Goal: Complete application form

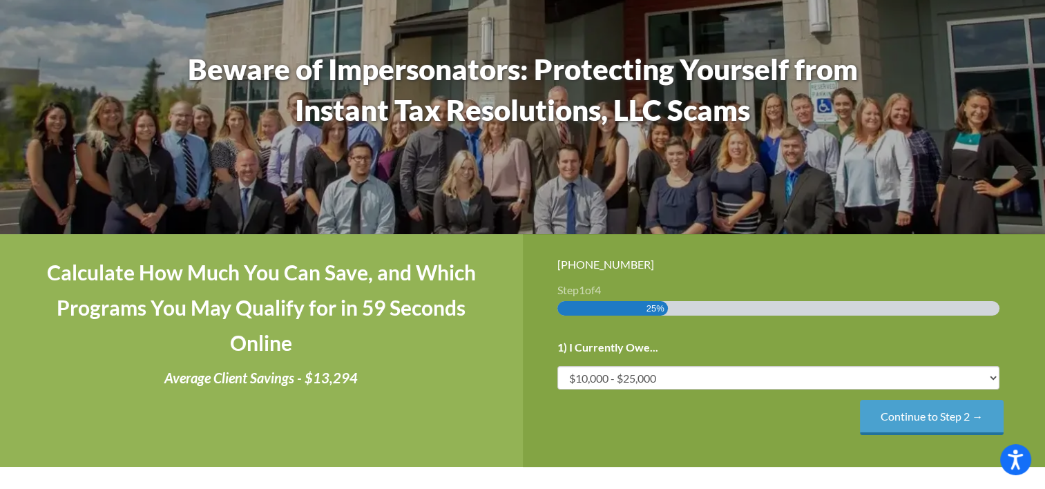
scroll to position [149, 0]
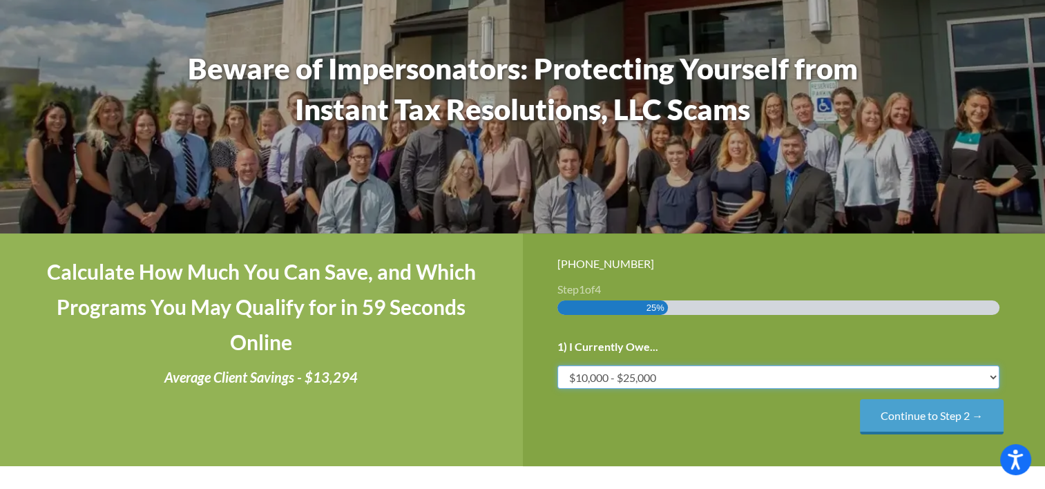
click at [733, 372] on select "Less than $10,000 $10,000 - $25,000 $25,000 - $50,000 $50,000 - $75,000 $75,000+" at bounding box center [779, 376] width 443 height 23
select select "over-75"
click at [558, 365] on select "Less than $10,000 $10,000 - $25,000 $25,000 - $50,000 $50,000 - $75,000 $75,000+" at bounding box center [779, 376] width 443 height 23
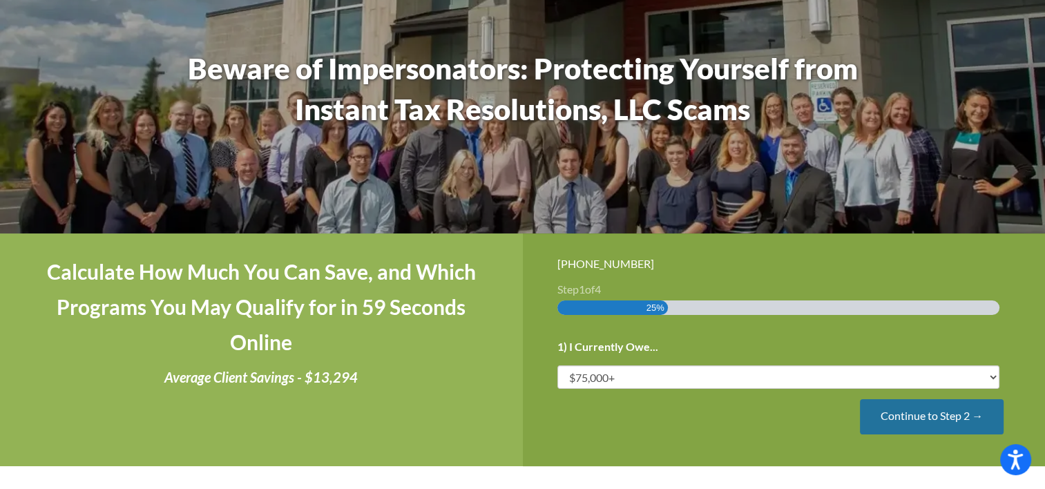
click at [873, 421] on input "Continue to Step 2 →" at bounding box center [932, 416] width 144 height 35
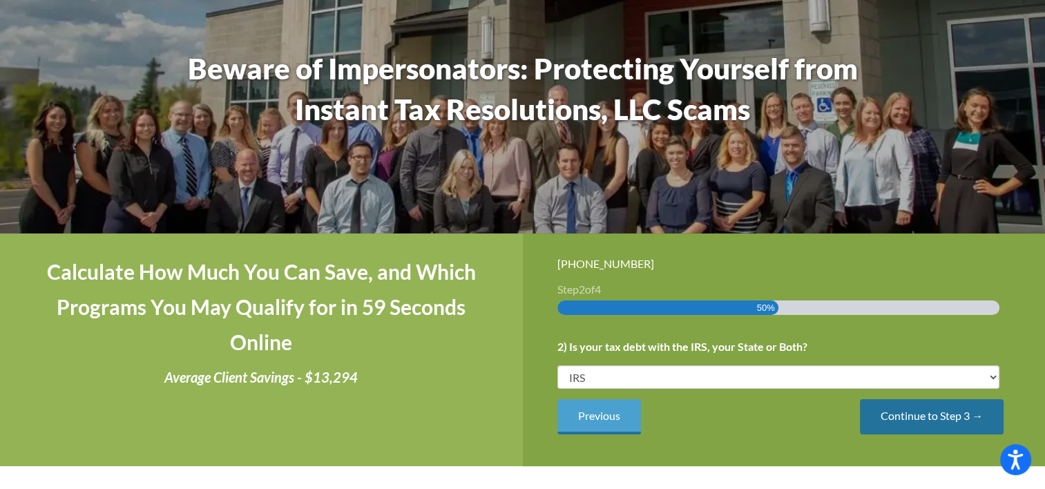
click at [875, 418] on input "Continue to Step 3 →" at bounding box center [932, 416] width 144 height 35
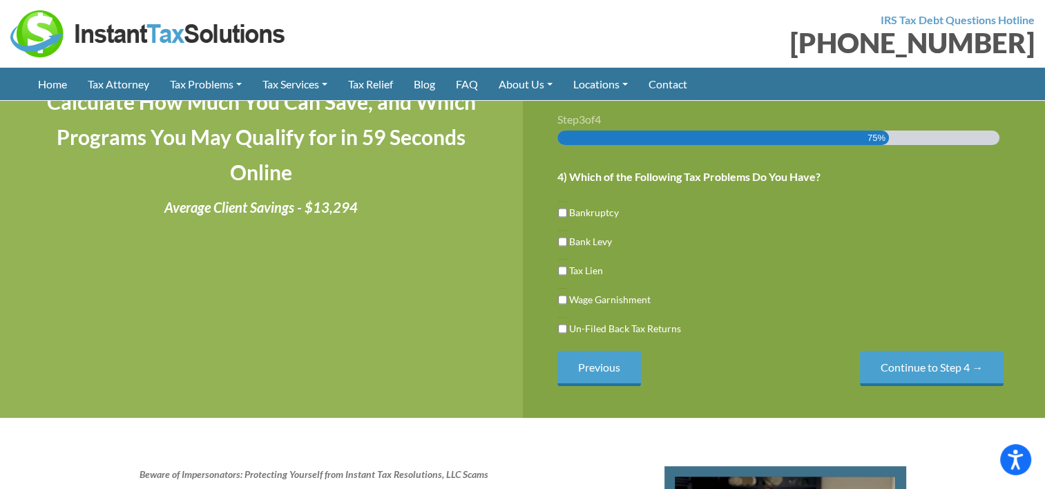
scroll to position [218, 0]
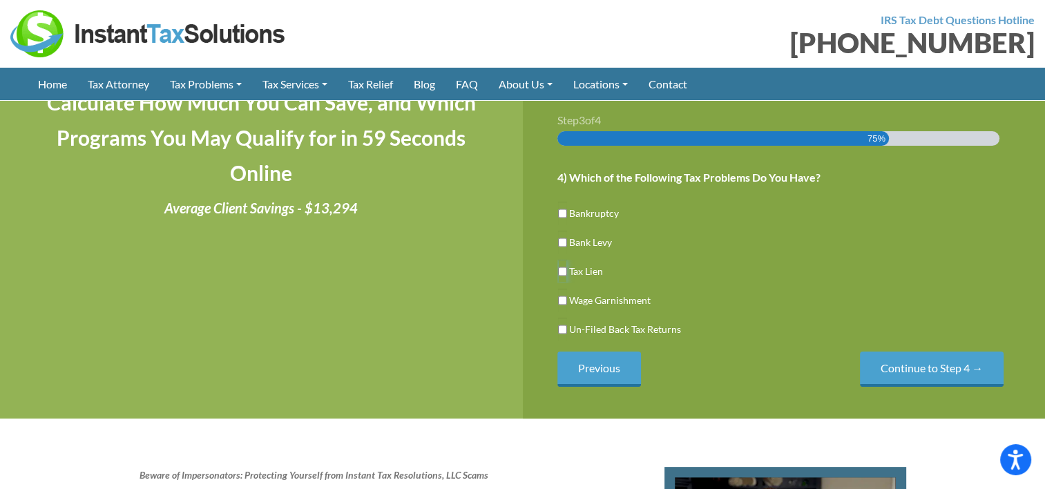
click at [558, 272] on input "Tax Lien" at bounding box center [562, 271] width 9 height 23
checkbox input "true"
click at [886, 381] on input "Continue to Step 4 →" at bounding box center [932, 369] width 144 height 35
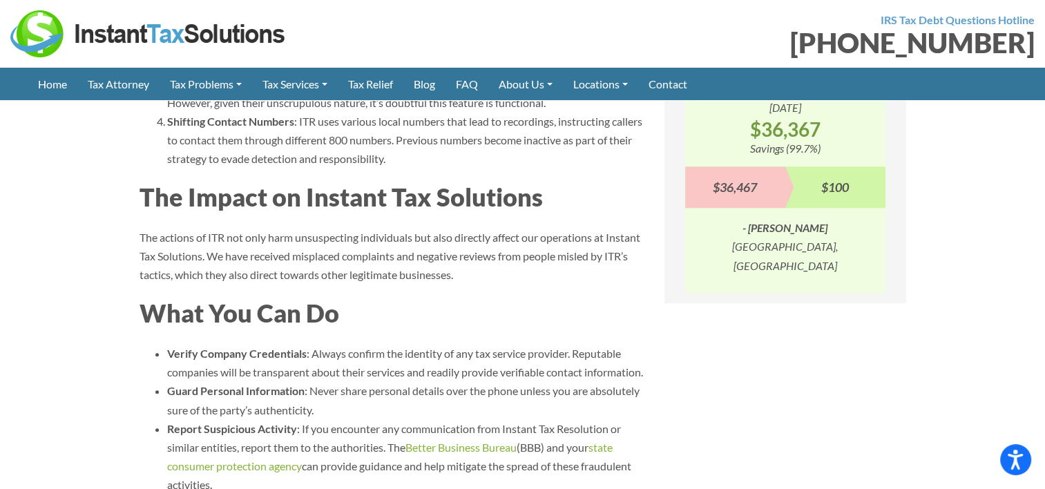
scroll to position [1443, 0]
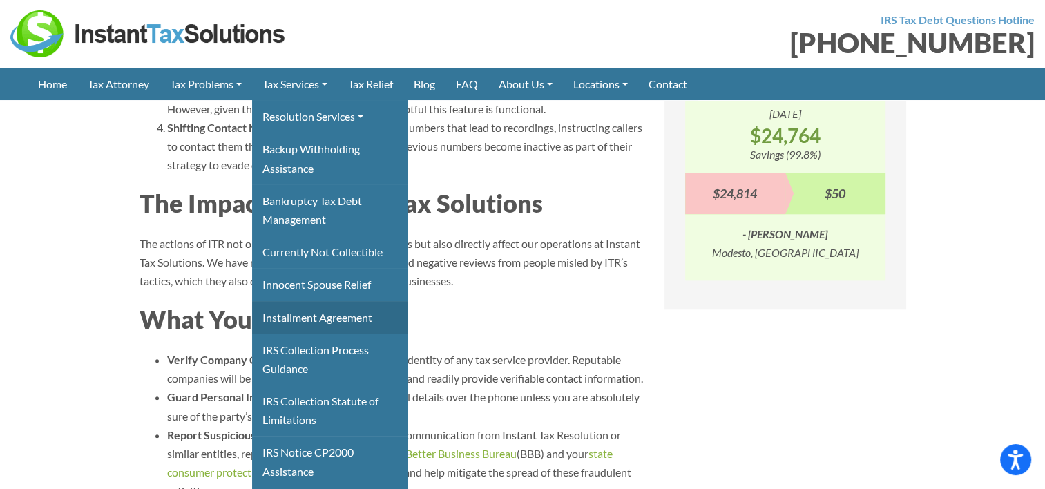
click at [313, 314] on link "Installment Agreement" at bounding box center [329, 317] width 155 height 32
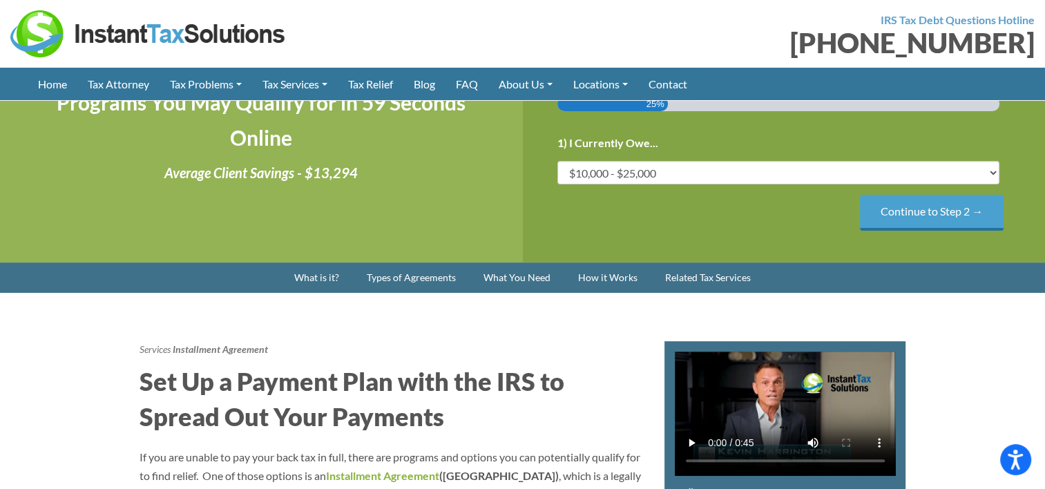
scroll to position [394, 0]
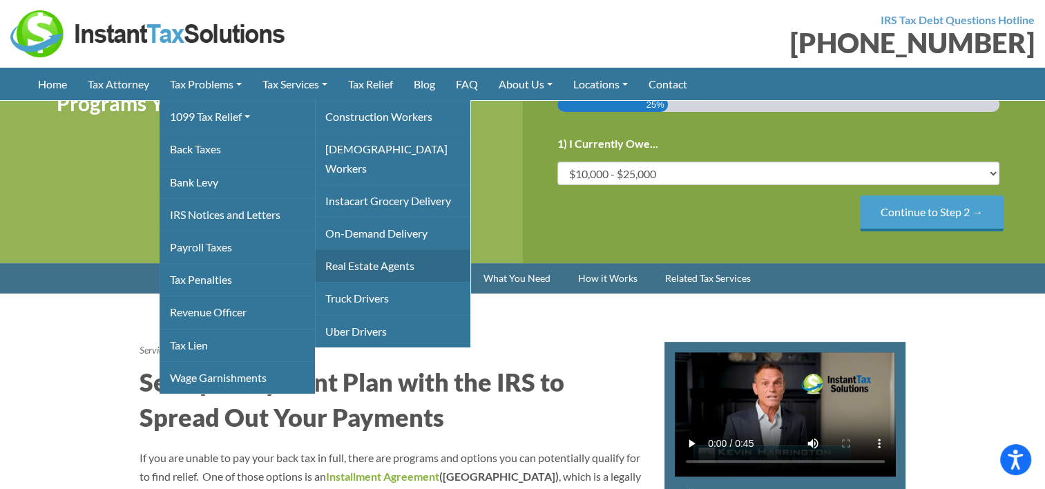
click at [356, 257] on link "Real Estate Agents" at bounding box center [392, 265] width 155 height 32
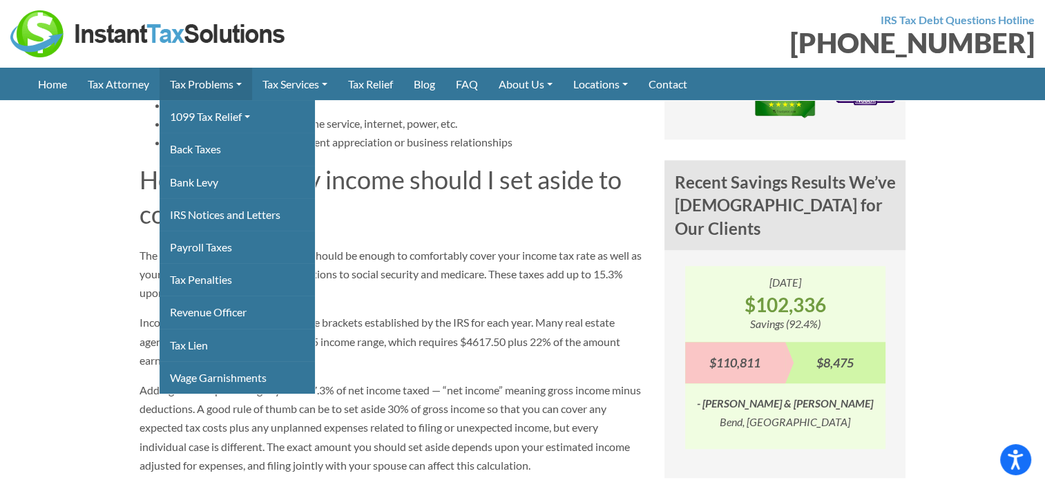
scroll to position [1075, 0]
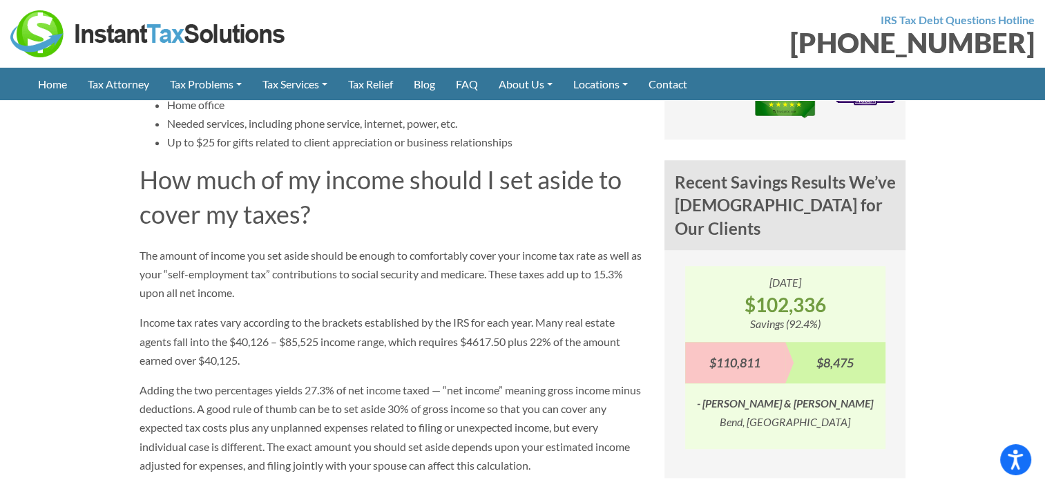
click at [88, 200] on section "Problems 1099 Tax Relief Real Estate Agents Real Estate Agents 1099 FAQ What de…" at bounding box center [522, 151] width 1045 height 1304
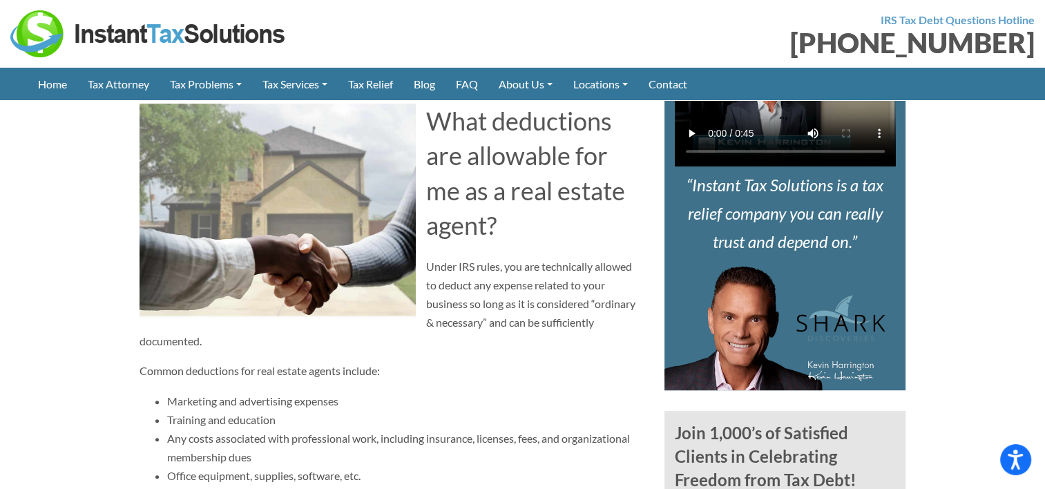
scroll to position [588, 0]
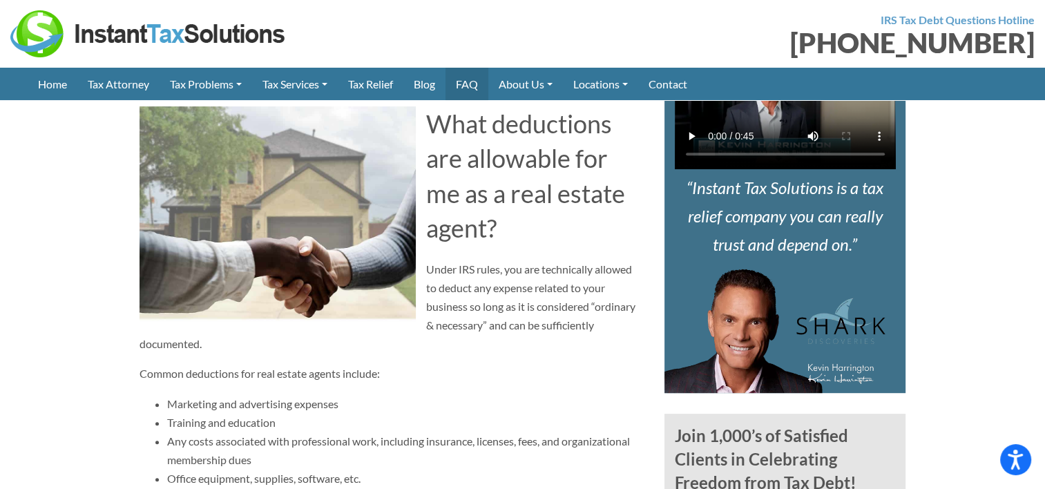
click at [481, 86] on link "FAQ" at bounding box center [467, 84] width 43 height 32
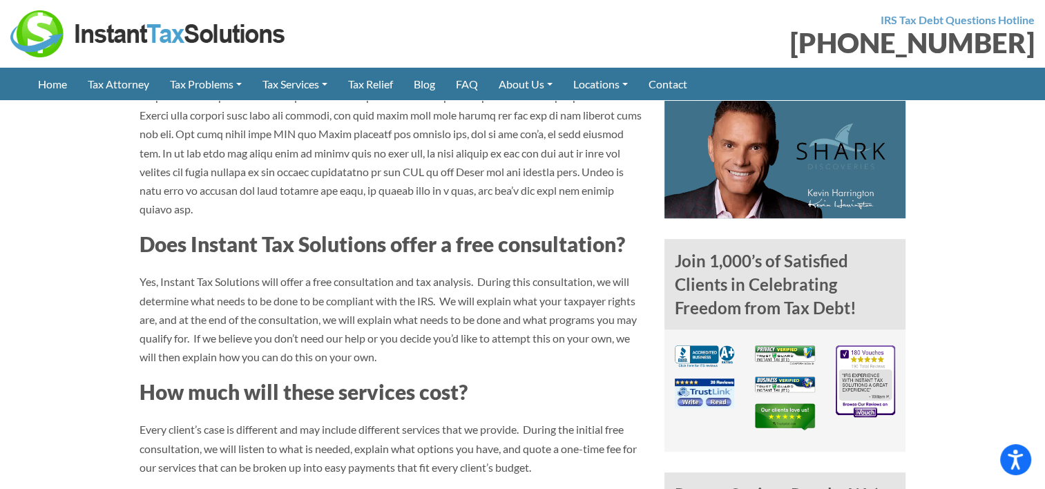
scroll to position [761, 0]
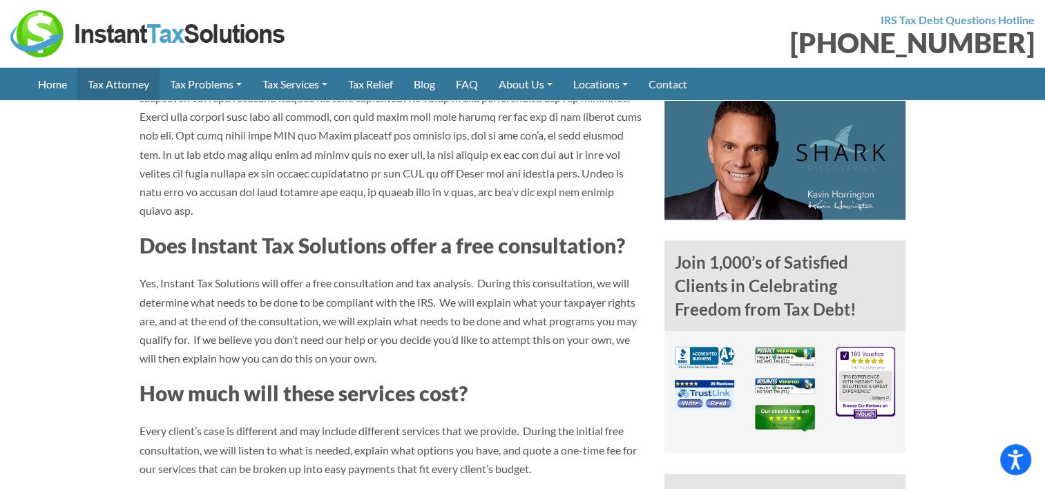
click at [109, 91] on link "Tax Attorney" at bounding box center [118, 84] width 82 height 32
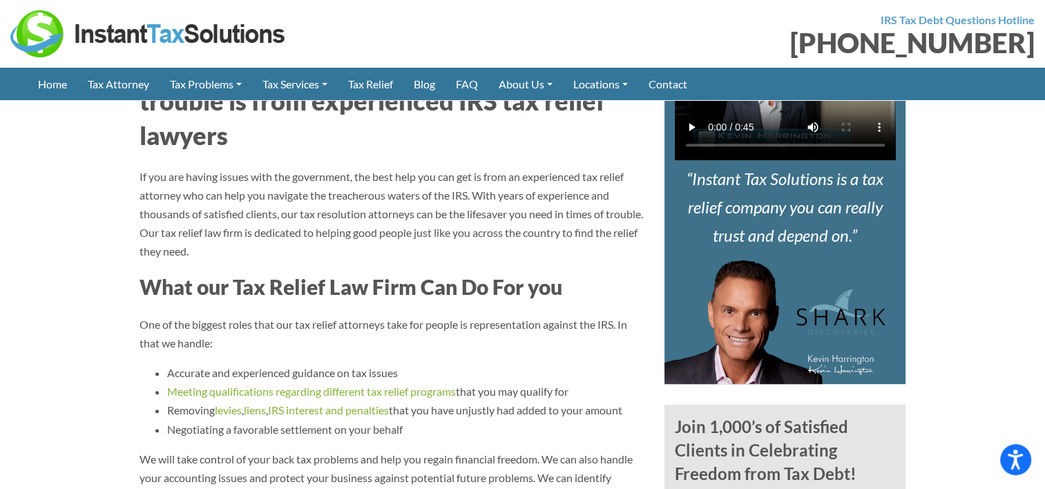
scroll to position [669, 0]
